Goal: Transaction & Acquisition: Book appointment/travel/reservation

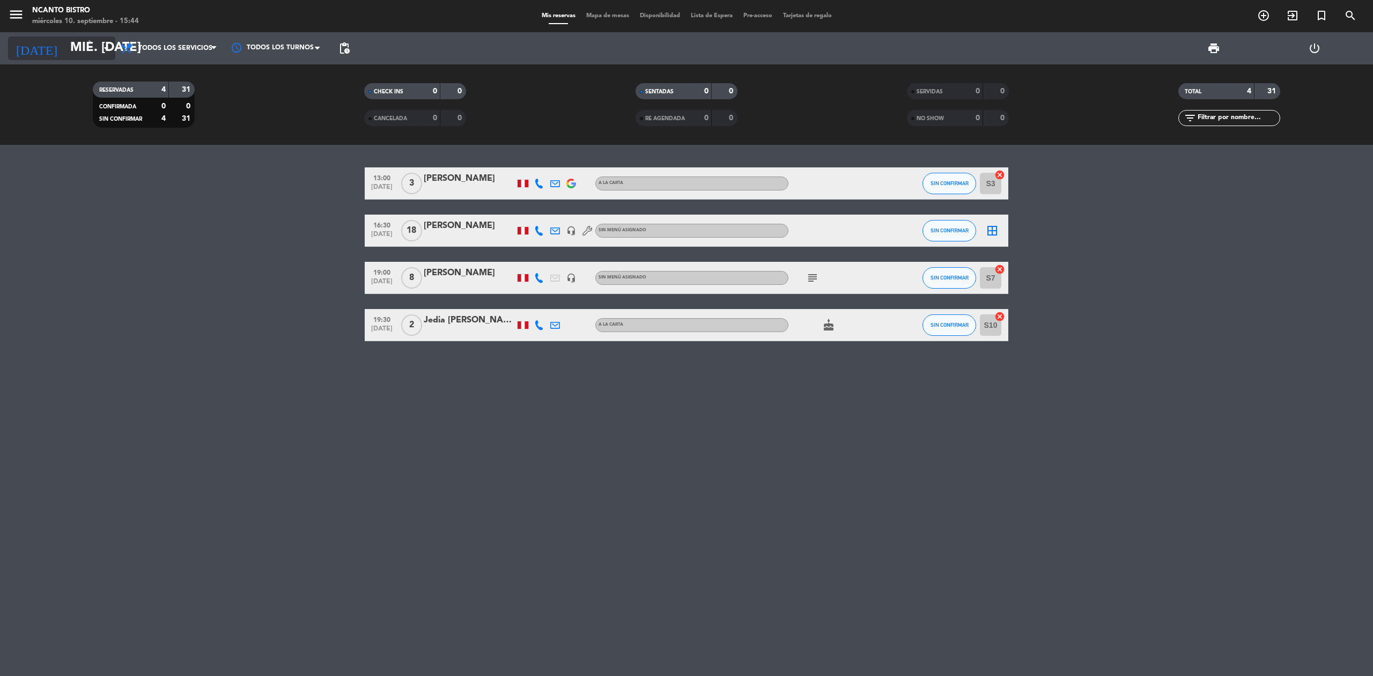
click at [109, 43] on icon "arrow_drop_down" at bounding box center [106, 48] width 13 height 13
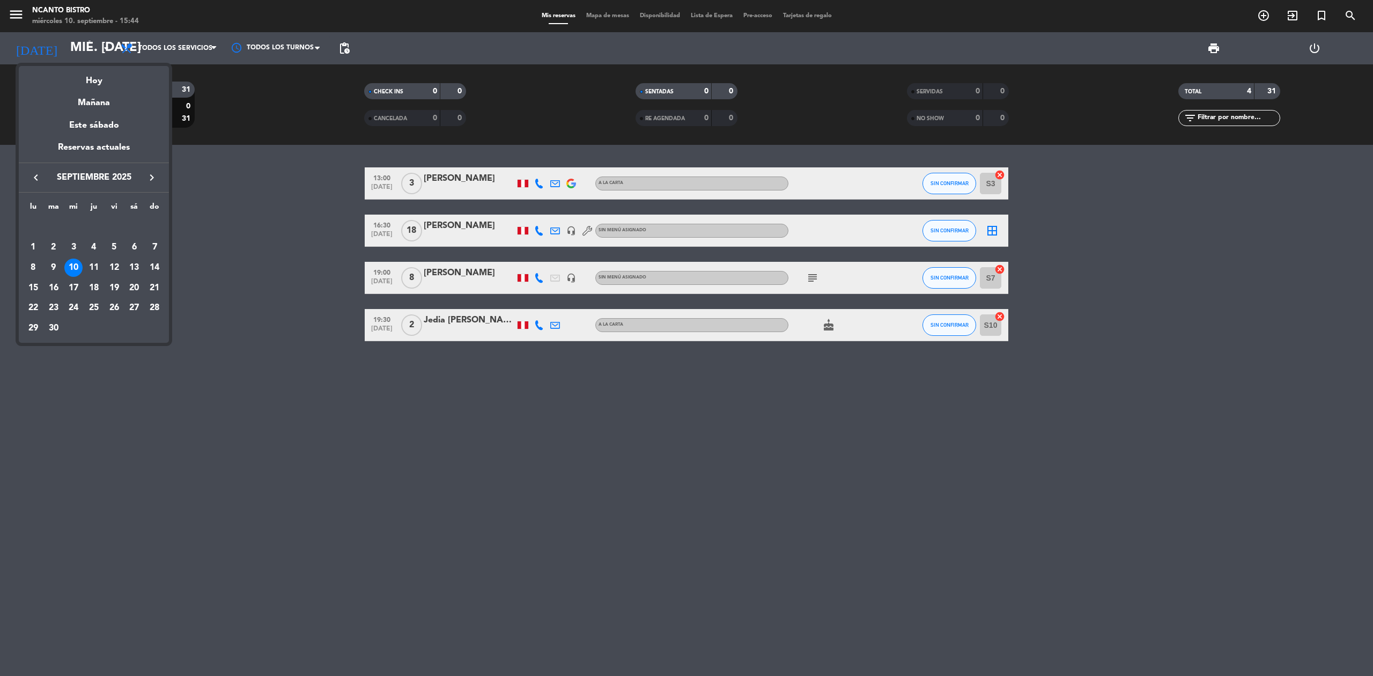
click at [1322, 472] on div at bounding box center [686, 338] width 1373 height 676
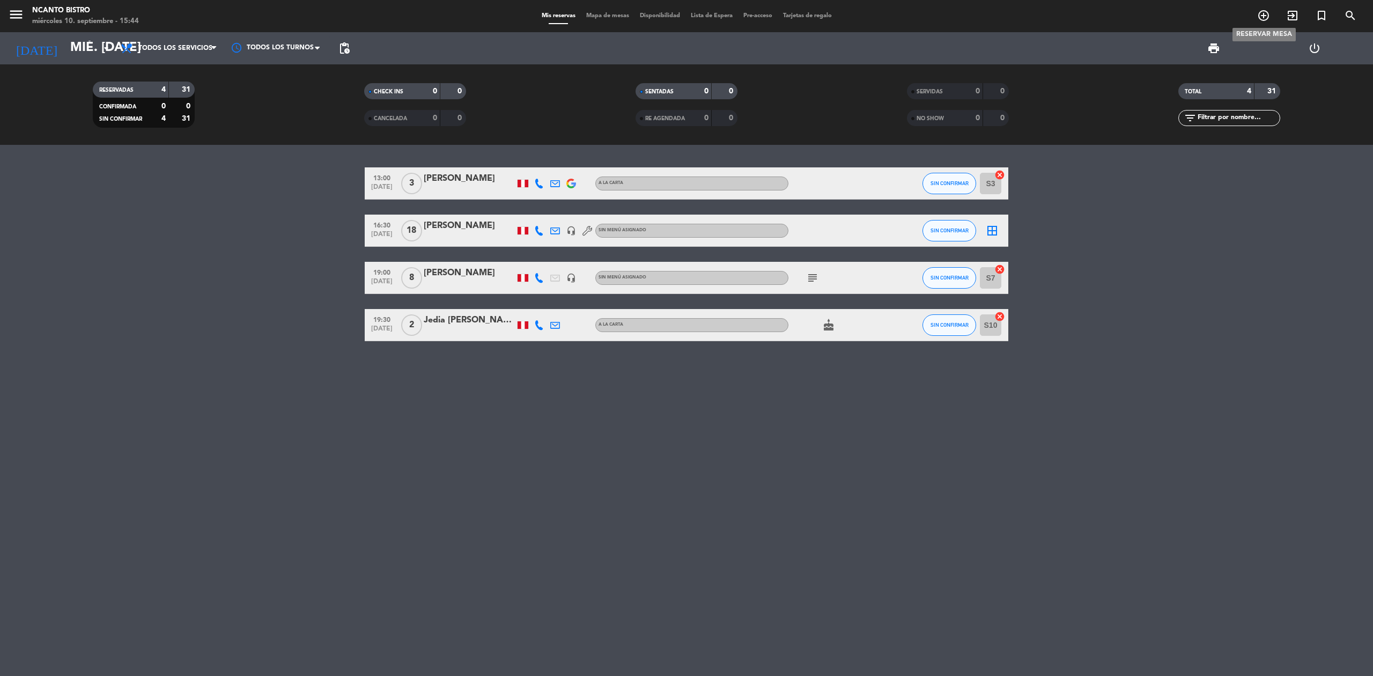
click at [1264, 5] on div "menu Ncanto Bistro miércoles 10. septiembre - 15:44 Mis reservas Mapa de mesas …" at bounding box center [686, 16] width 1373 height 32
click at [1264, 15] on icon "add_circle_outline" at bounding box center [1263, 15] width 13 height 13
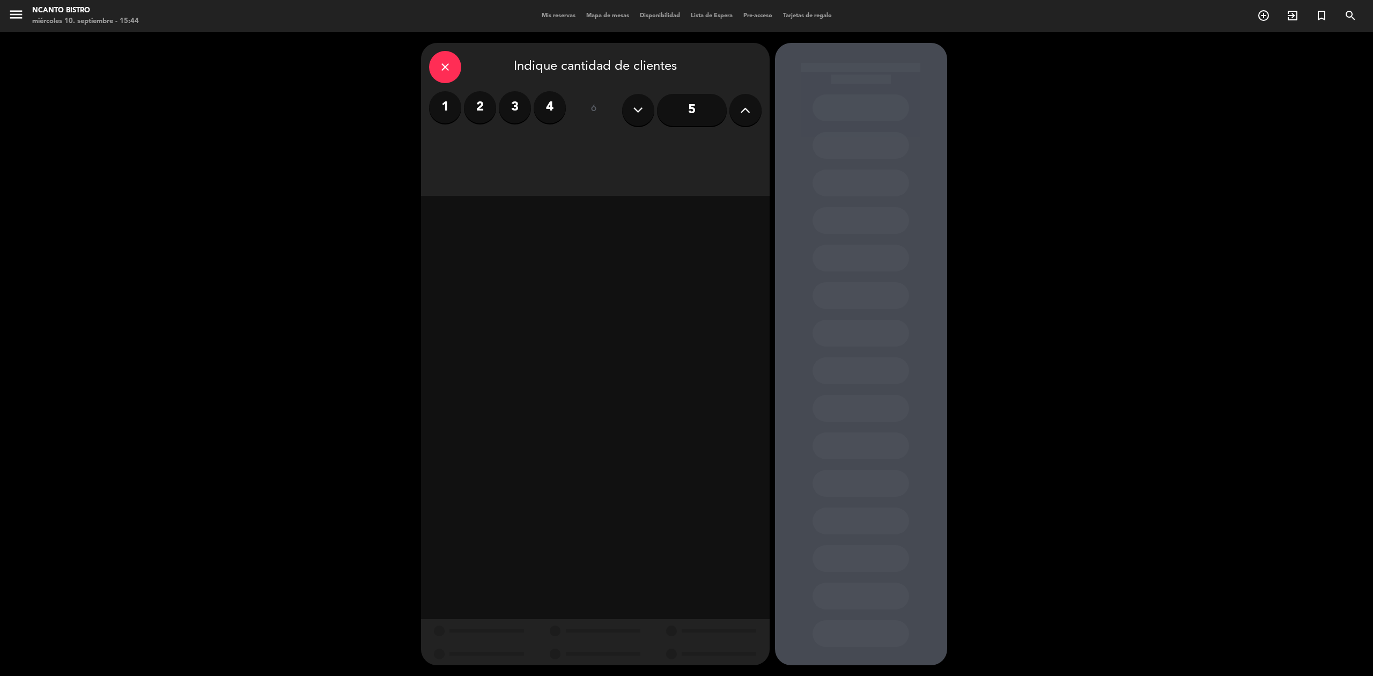
click at [519, 108] on label "3" at bounding box center [515, 107] width 32 height 32
click at [603, 134] on div "close Indique cantidad de clientes 1 2 3 4 ó 5 Desayuno Almuerzo Cena" at bounding box center [595, 119] width 349 height 153
click at [606, 145] on div "Almuerzo" at bounding box center [595, 146] width 109 height 21
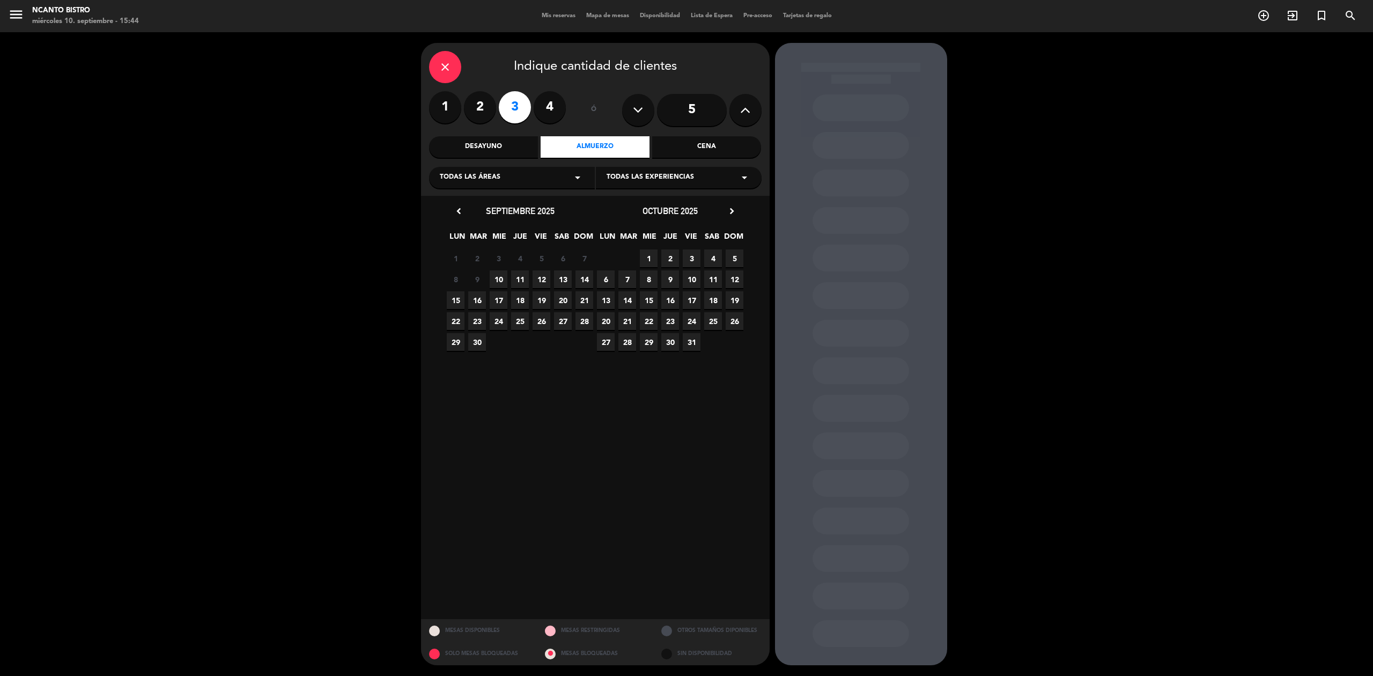
click at [562, 277] on span "13" at bounding box center [563, 279] width 18 height 18
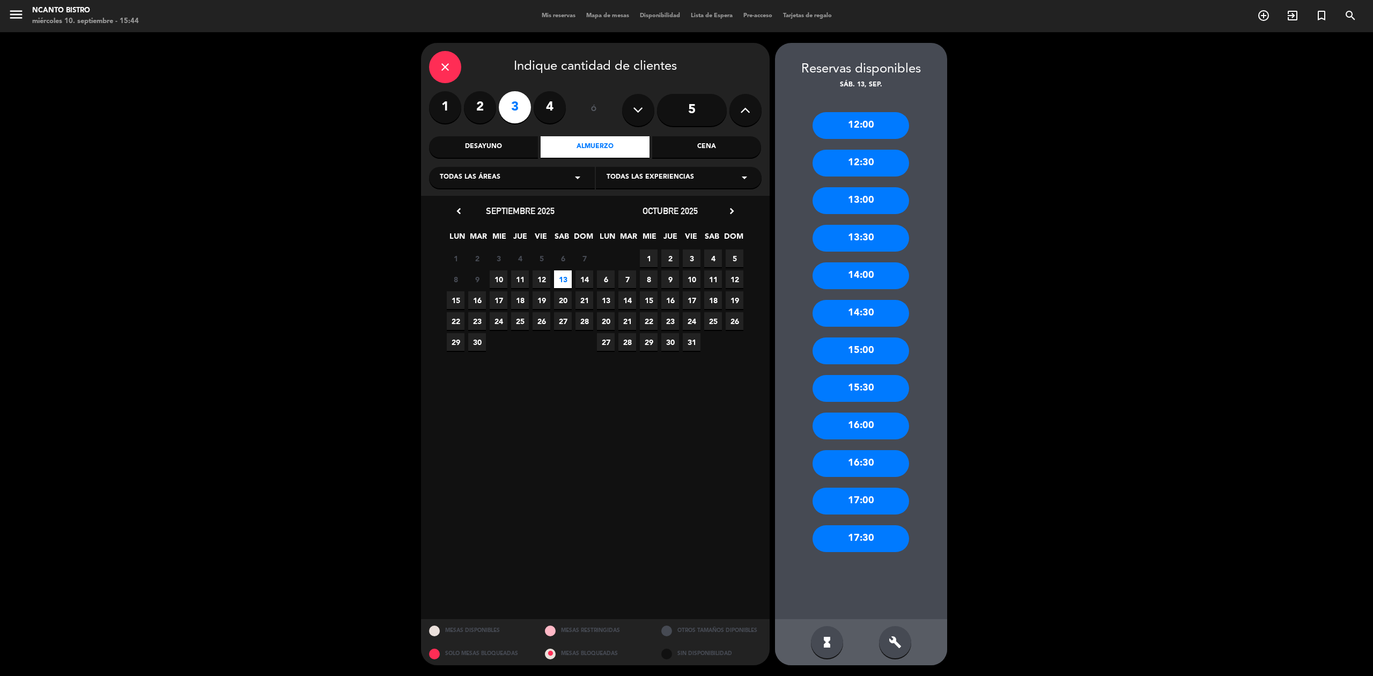
click at [846, 204] on div "13:00" at bounding box center [860, 200] width 97 height 27
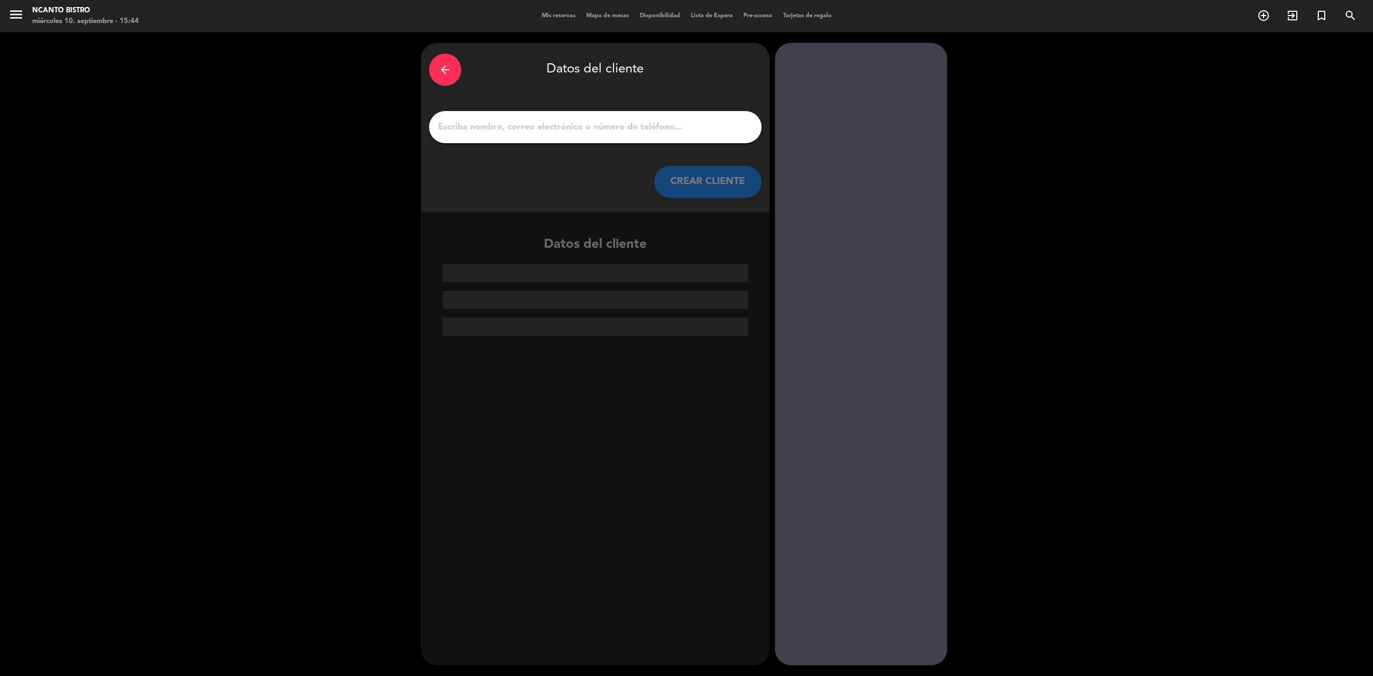
click at [643, 123] on input "1" at bounding box center [595, 127] width 316 height 15
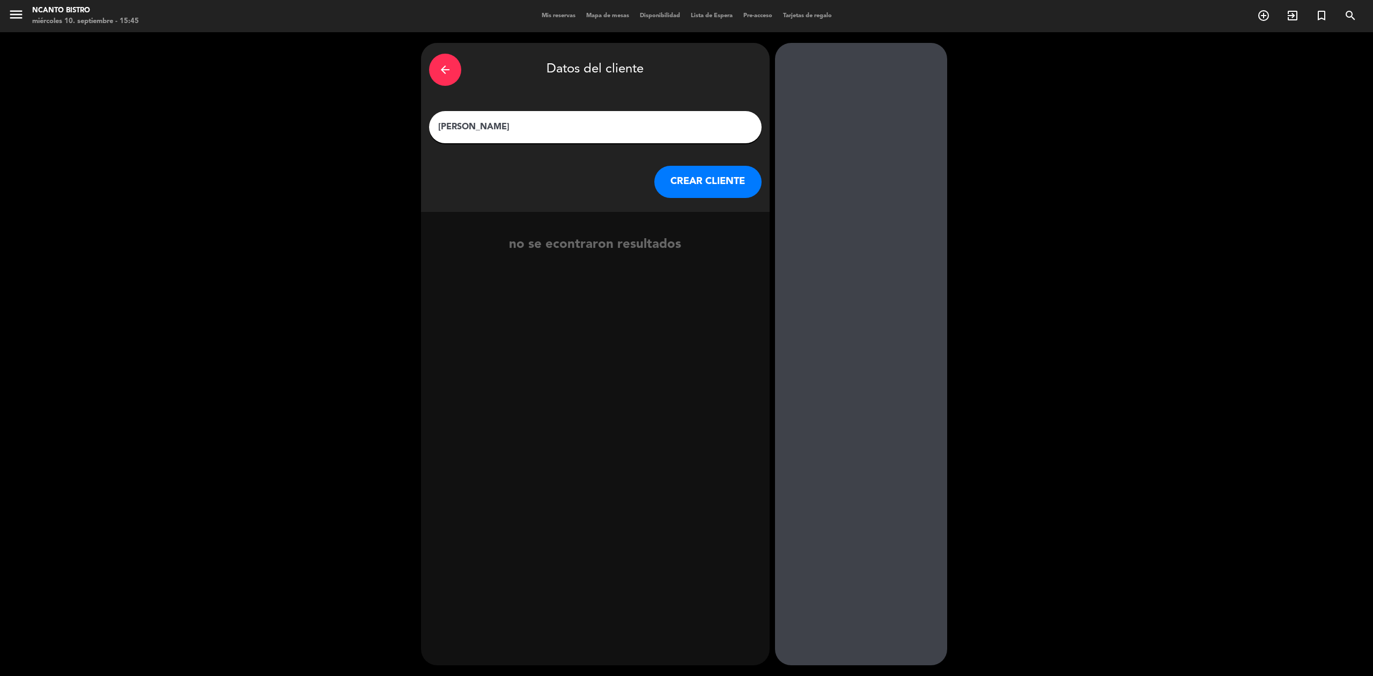
type input "[PERSON_NAME]"
click at [723, 180] on button "CREAR CLIENTE" at bounding box center [707, 182] width 107 height 32
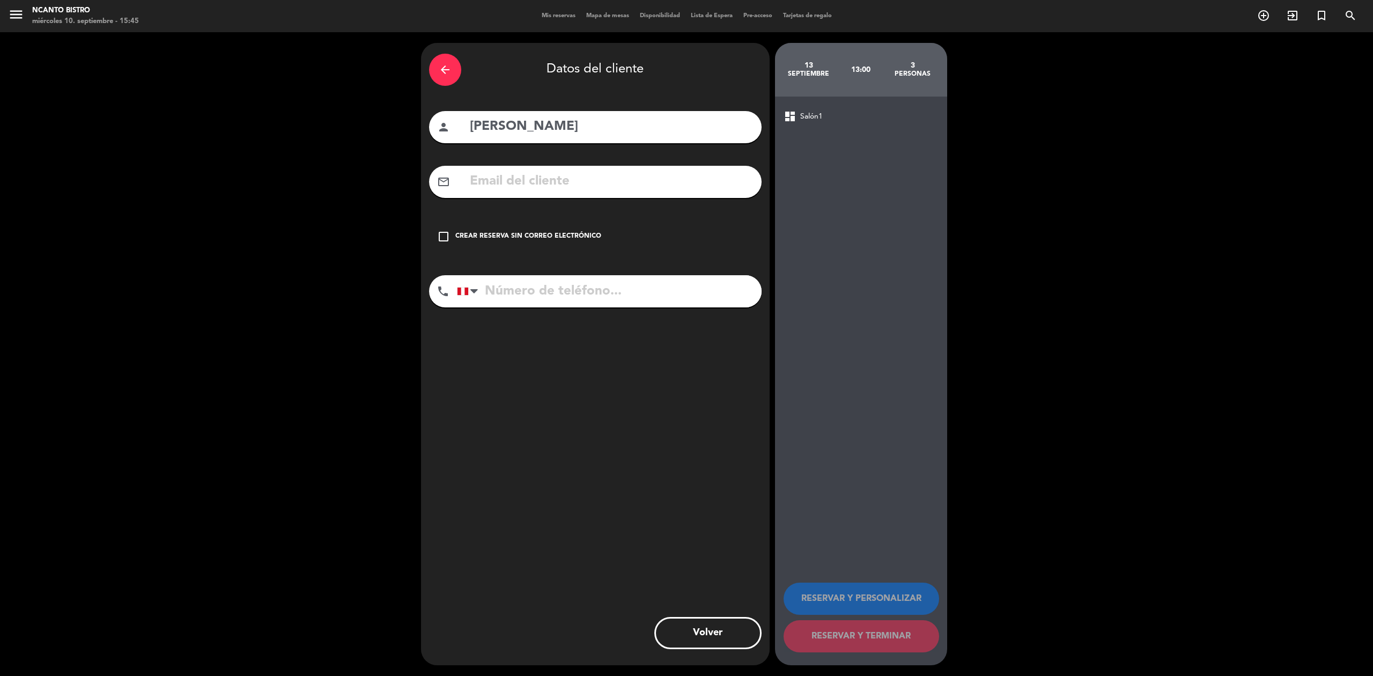
click at [558, 234] on div "Crear reserva sin correo electrónico" at bounding box center [528, 236] width 146 height 11
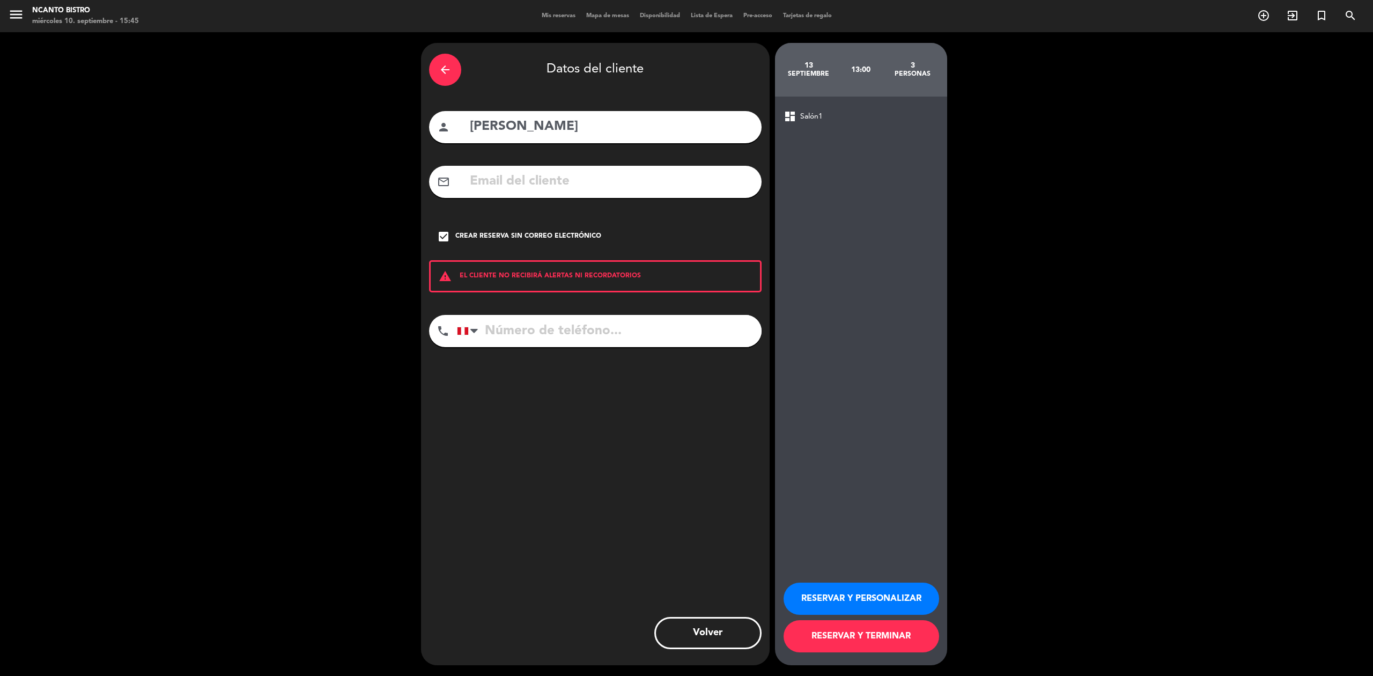
click at [828, 603] on button "RESERVAR Y PERSONALIZAR" at bounding box center [861, 598] width 156 height 32
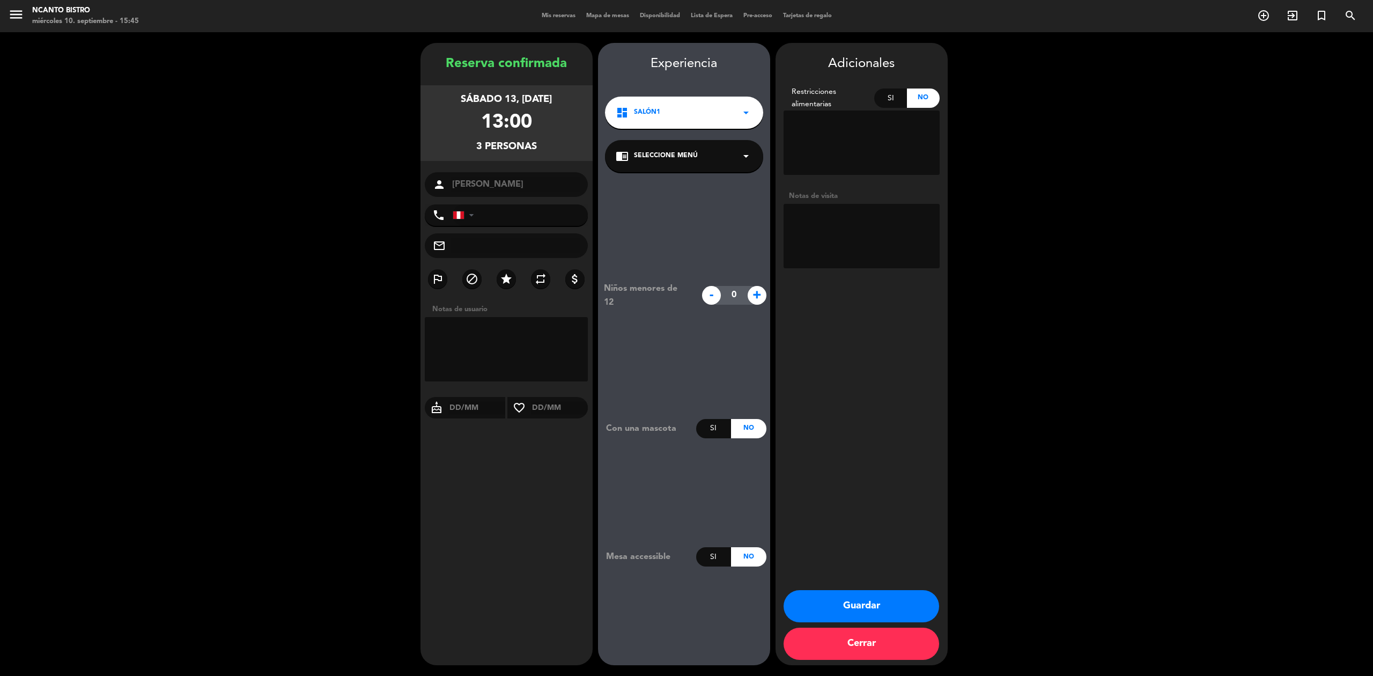
click at [835, 213] on textarea at bounding box center [861, 236] width 156 height 64
click at [827, 211] on textarea at bounding box center [861, 236] width 156 height 64
type textarea "SALON 1 O TERRAZA"
click at [853, 594] on button "Guardar" at bounding box center [861, 606] width 156 height 32
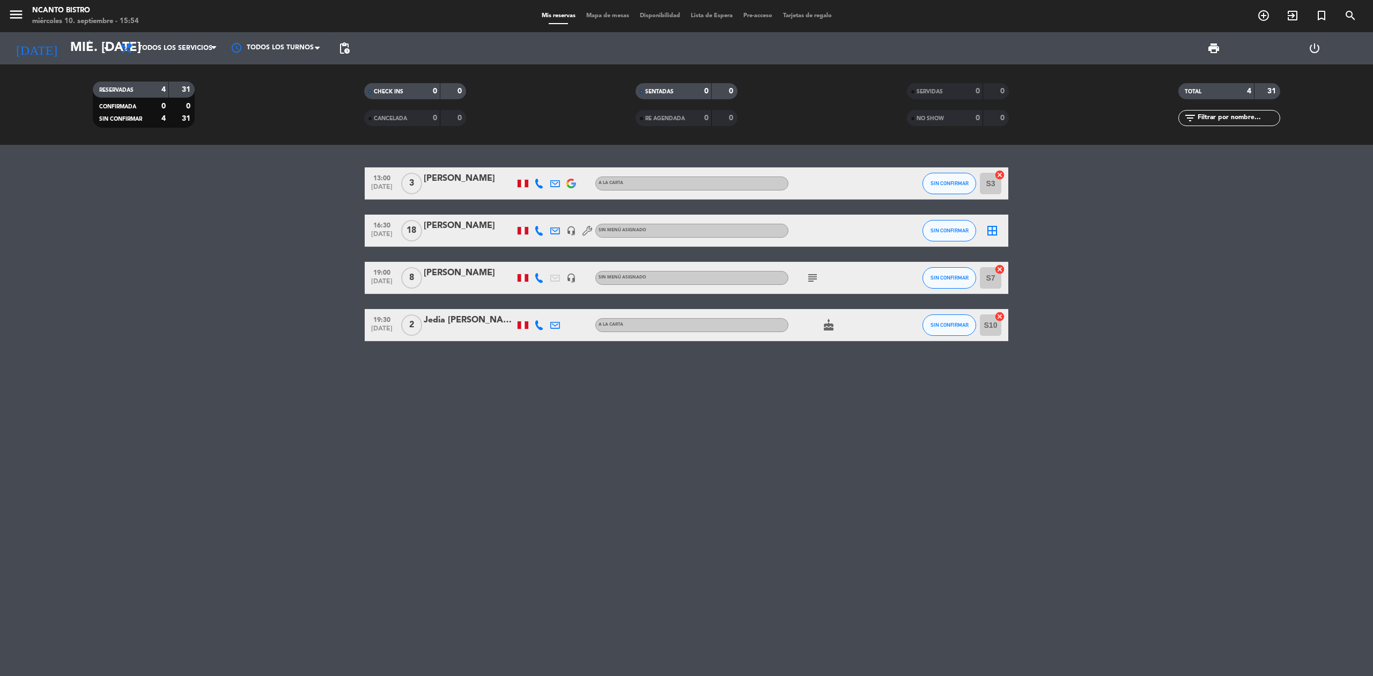
click at [809, 277] on icon "subject" at bounding box center [812, 277] width 13 height 13
